Goal: Use online tool/utility

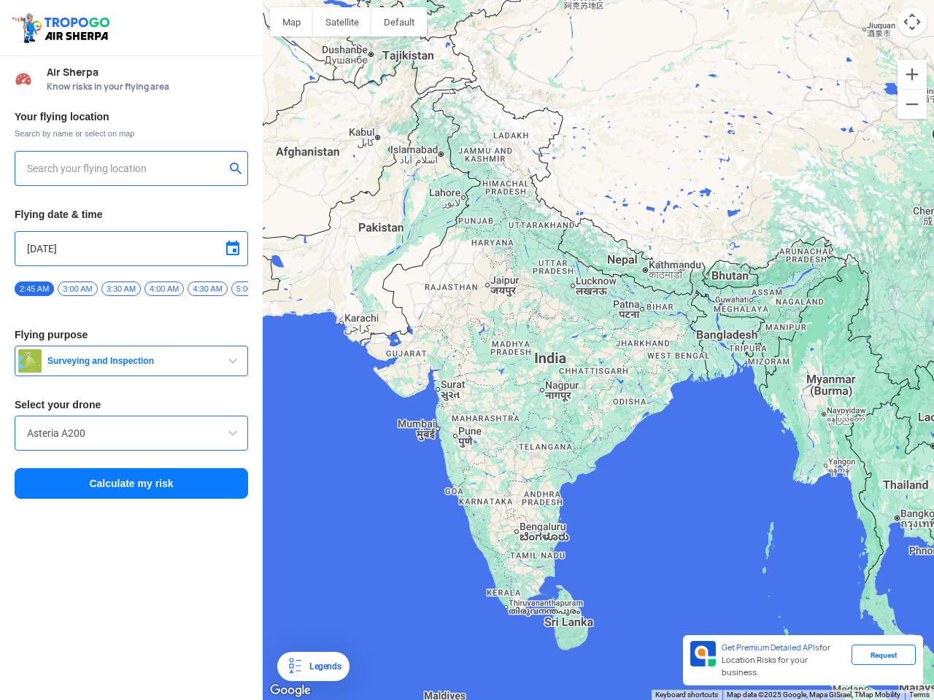
click at [63, 28] on img at bounding box center [63, 28] width 104 height 34
click at [125, 168] on input "text" at bounding box center [126, 169] width 198 height 18
click at [239, 170] on button "submit" at bounding box center [239, 170] width 18 height 15
click at [131, 249] on input "[DATE]" at bounding box center [131, 249] width 209 height 18
click at [233, 249] on div at bounding box center [467, 350] width 934 height 700
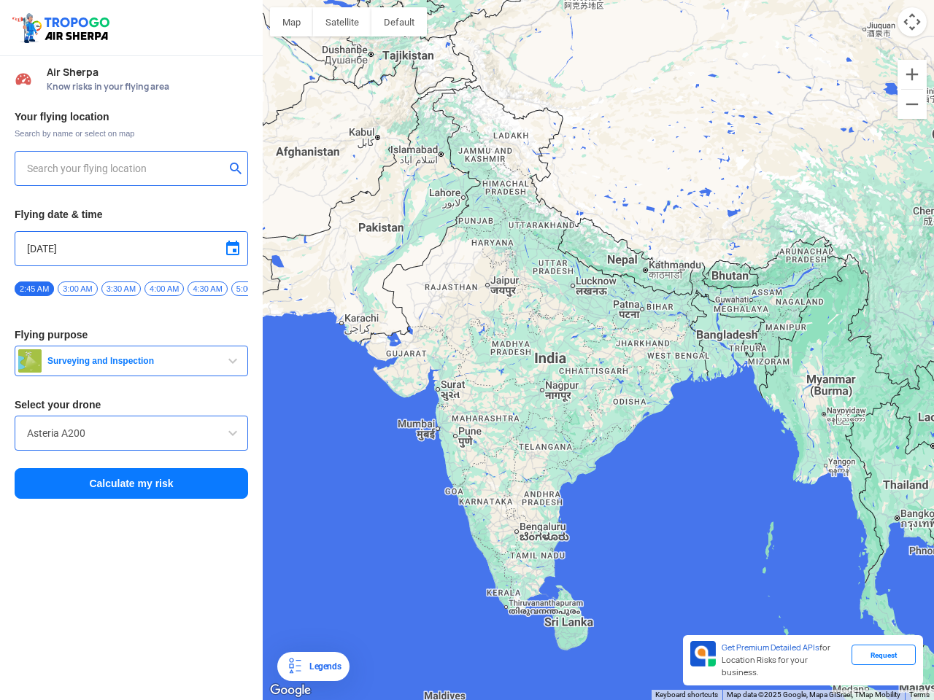
click at [34, 289] on div at bounding box center [467, 350] width 934 height 700
click at [77, 289] on div at bounding box center [467, 350] width 934 height 700
click at [121, 289] on div at bounding box center [467, 350] width 934 height 700
click at [164, 289] on div at bounding box center [467, 350] width 934 height 700
click at [207, 289] on div at bounding box center [467, 350] width 934 height 700
